Goal: Task Accomplishment & Management: Manage account settings

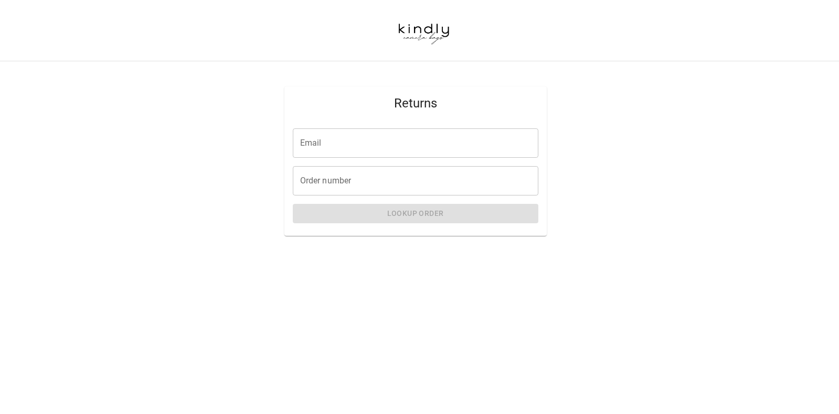
click at [401, 139] on input "Email" at bounding box center [415, 143] width 245 height 29
type input "**********"
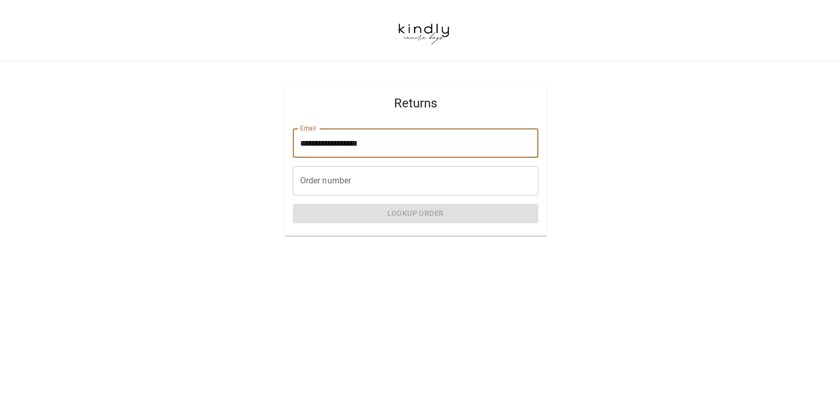
click at [333, 179] on input "Order number" at bounding box center [415, 180] width 245 height 29
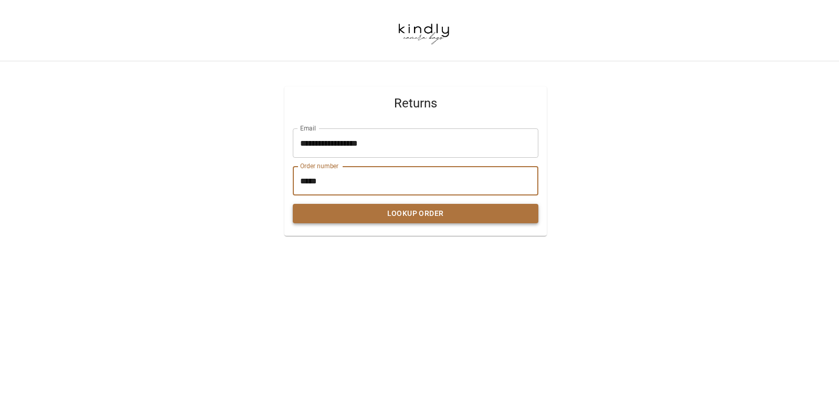
type input "*****"
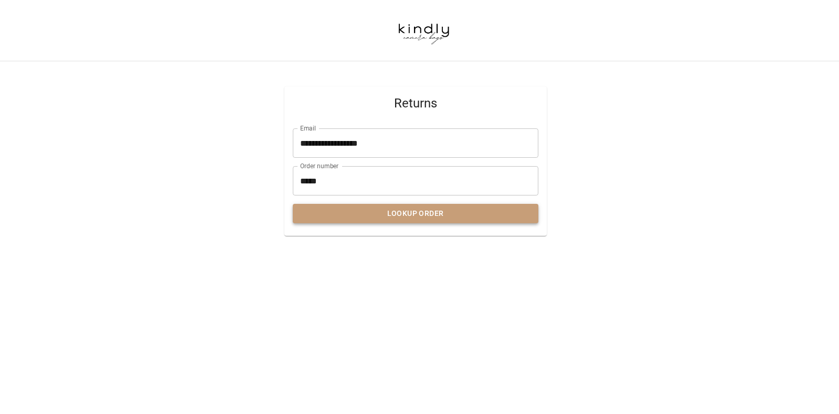
click at [409, 215] on button "Lookup Order" at bounding box center [415, 213] width 245 height 19
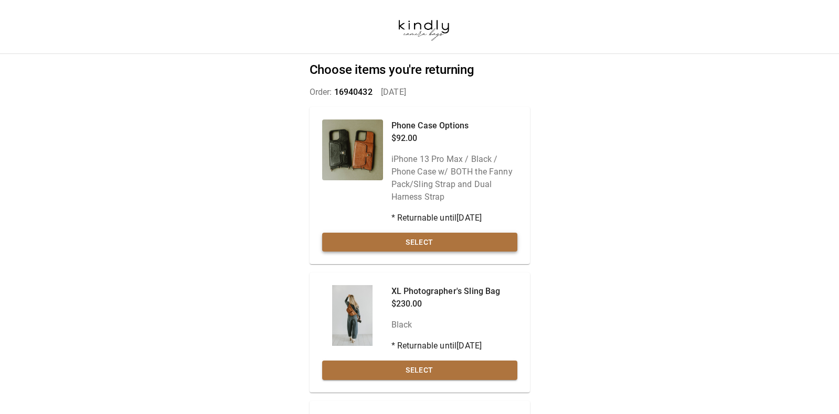
click at [447, 242] on button "Select" at bounding box center [419, 242] width 195 height 19
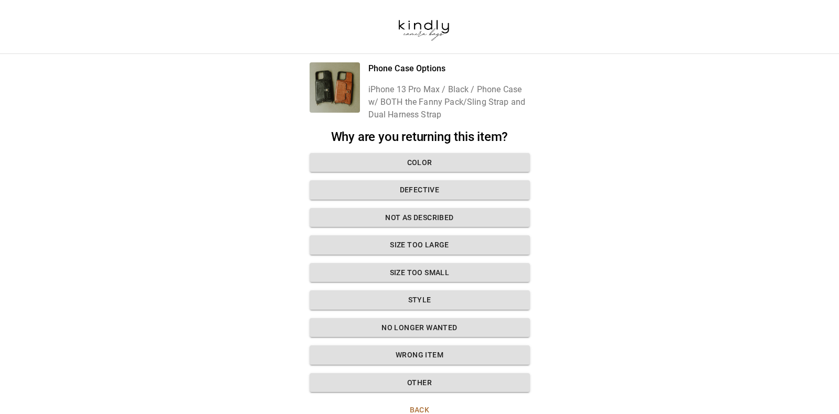
scroll to position [18, 0]
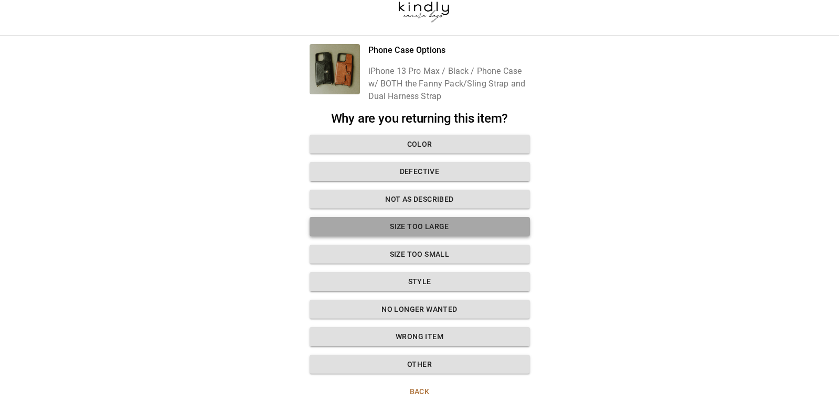
click at [496, 227] on button "Size too large" at bounding box center [419, 226] width 220 height 19
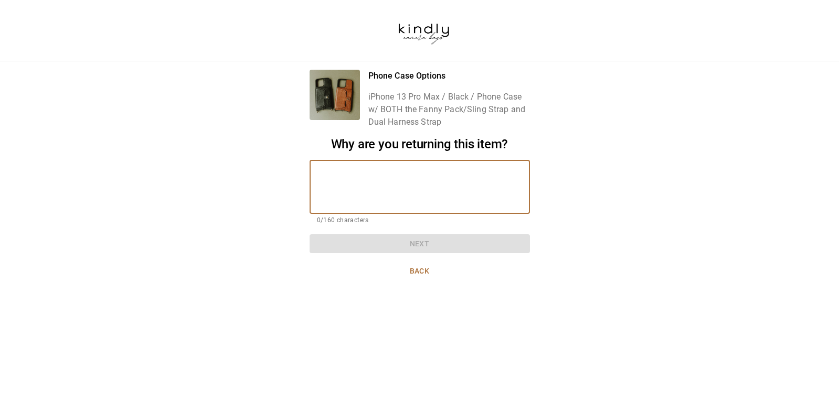
click at [451, 173] on textarea at bounding box center [420, 187] width 206 height 36
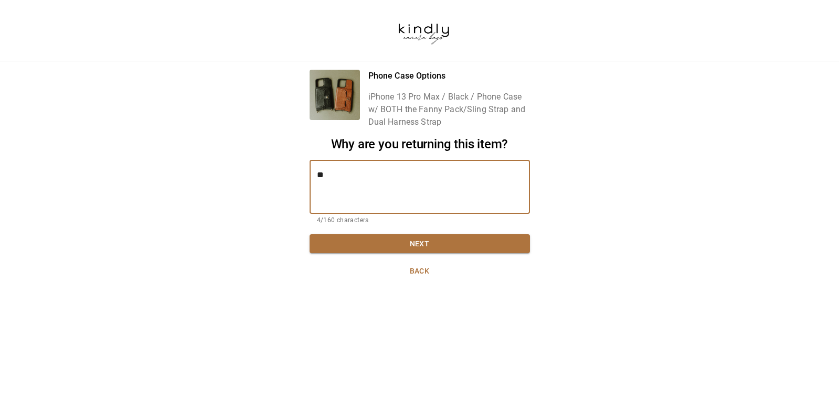
type textarea "*"
type textarea "**********"
click at [434, 243] on button "Next" at bounding box center [419, 243] width 220 height 19
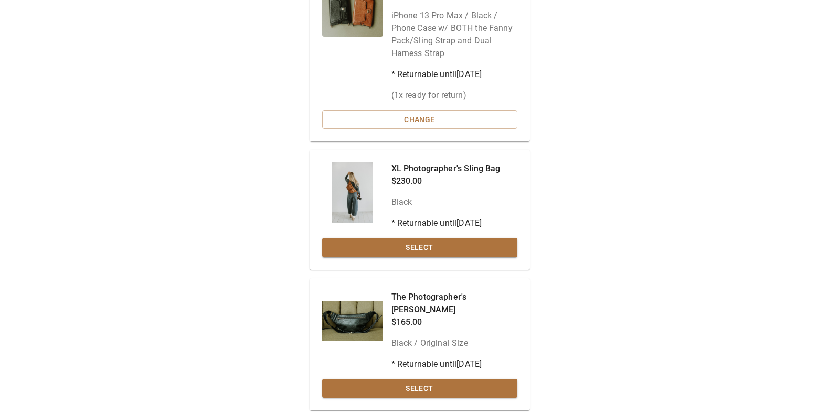
scroll to position [147, 0]
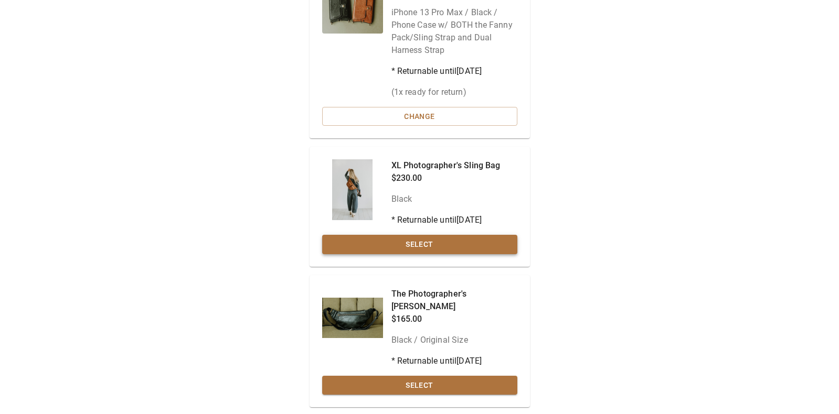
click at [426, 245] on button "Select" at bounding box center [419, 244] width 195 height 19
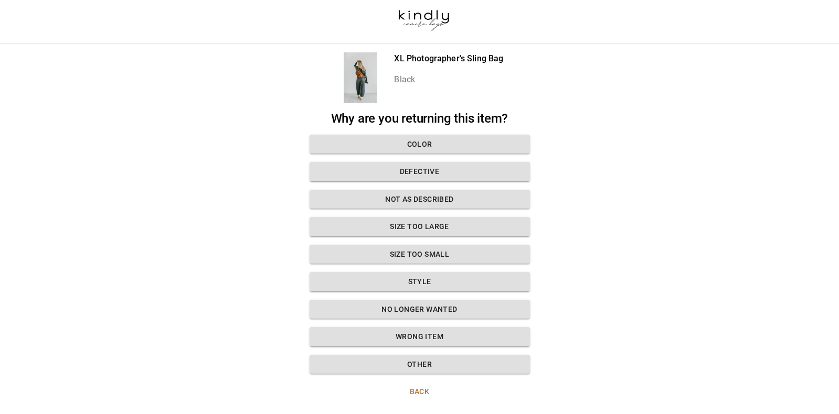
scroll to position [10, 0]
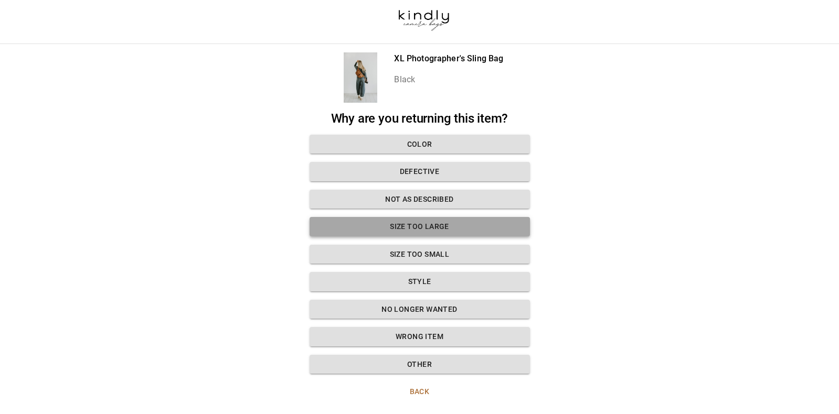
click at [444, 227] on button "Size too large" at bounding box center [419, 226] width 220 height 19
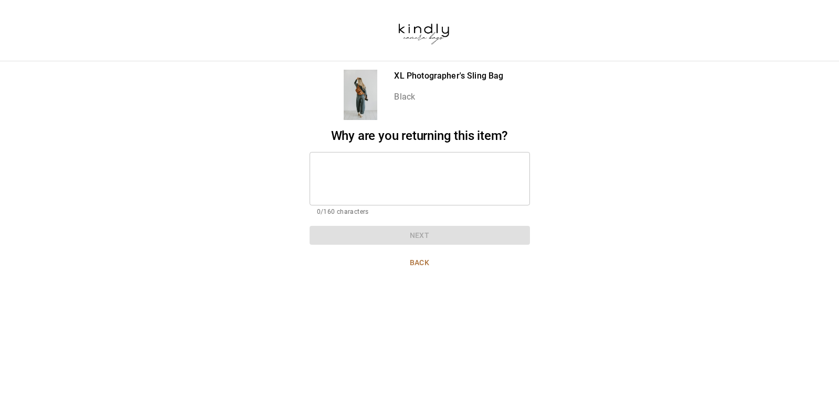
click at [425, 156] on div "* ​" at bounding box center [419, 179] width 220 height 54
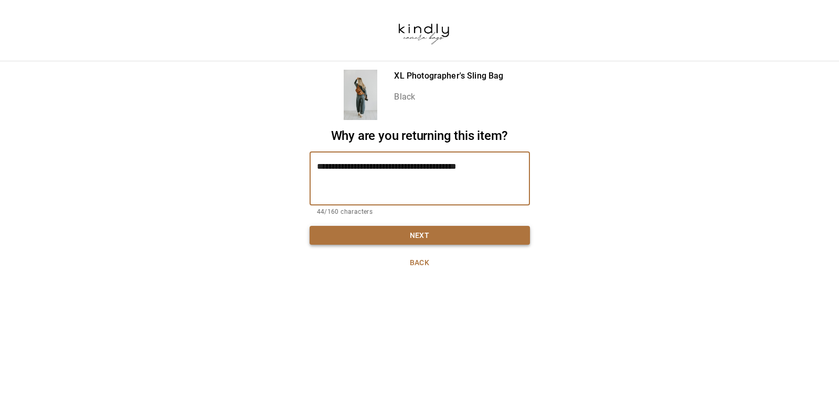
type textarea "**********"
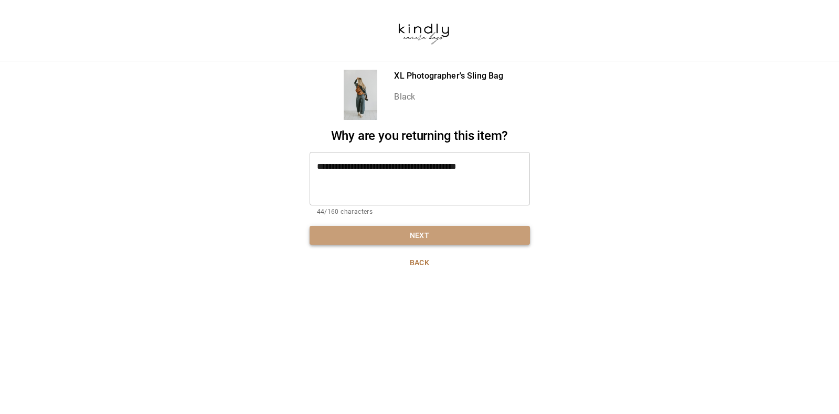
click at [426, 234] on button "Next" at bounding box center [419, 235] width 220 height 19
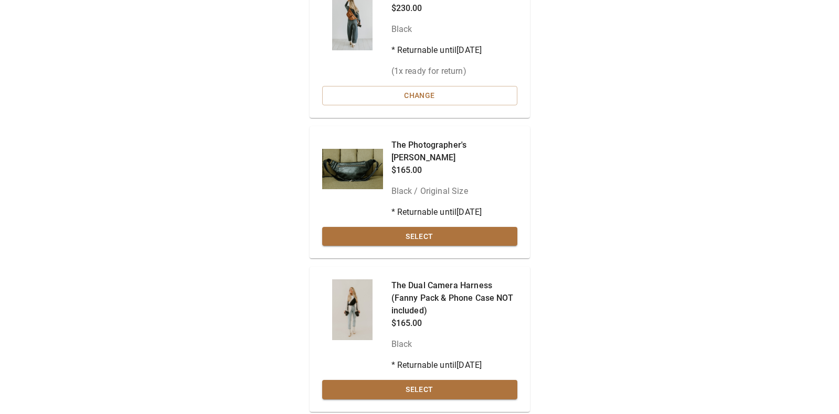
scroll to position [342, 0]
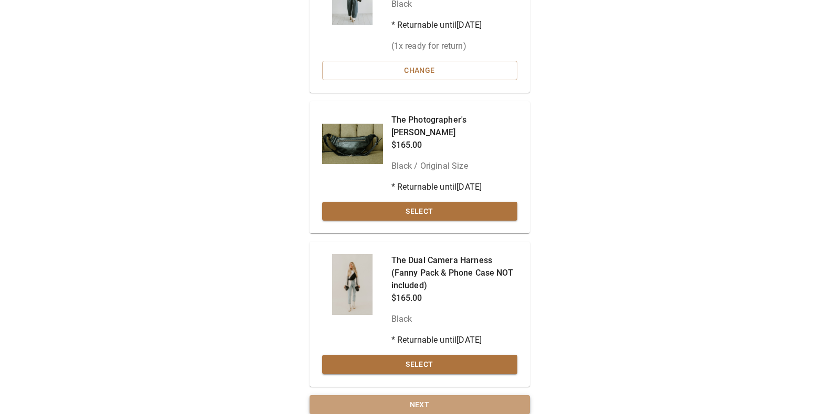
click at [427, 395] on button "Next" at bounding box center [419, 404] width 220 height 19
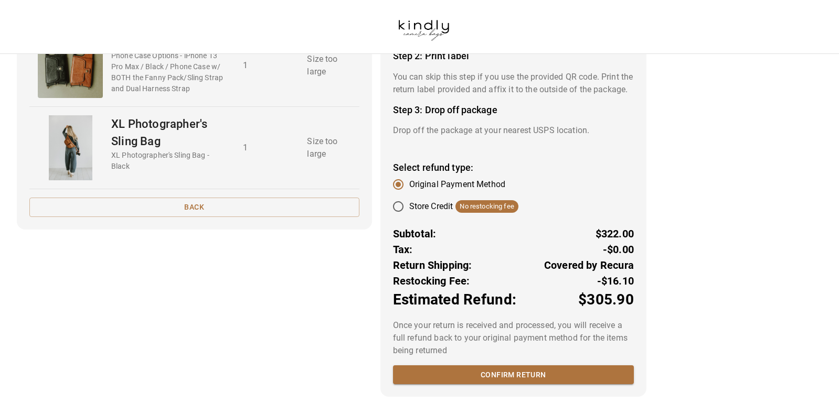
scroll to position [155, 0]
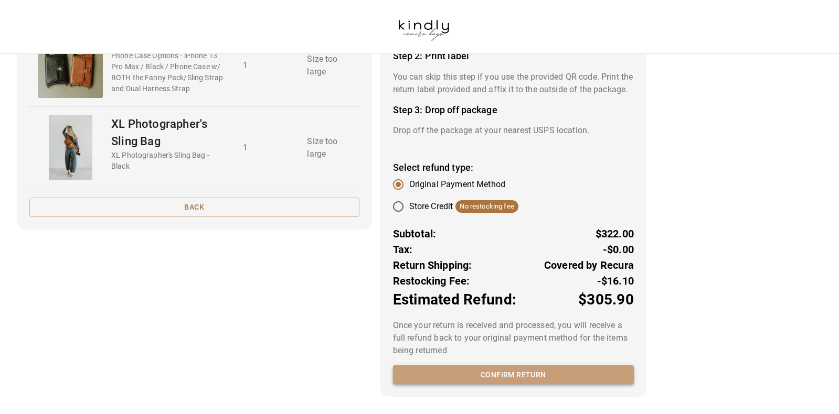
click at [526, 373] on button "Confirm return" at bounding box center [513, 375] width 241 height 19
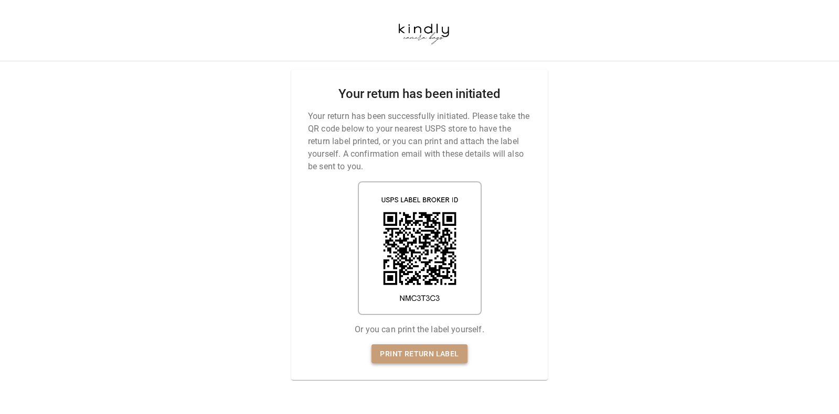
click at [425, 353] on link "Print return label" at bounding box center [418, 354] width 95 height 19
